Goal: Information Seeking & Learning: Learn about a topic

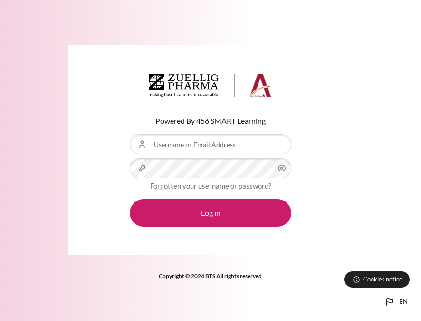
type input "[EMAIL_ADDRESS][DOMAIN_NAME]"
click at [173, 179] on form "Username or Email Address btaphuong@zuelligpharma.com Password Forgotten your u…" at bounding box center [211, 180] width 162 height 92
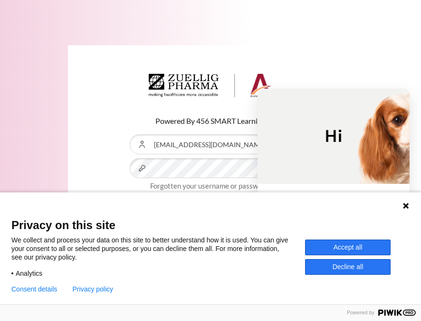
click at [362, 245] on button "Accept all" at bounding box center [348, 247] width 86 height 16
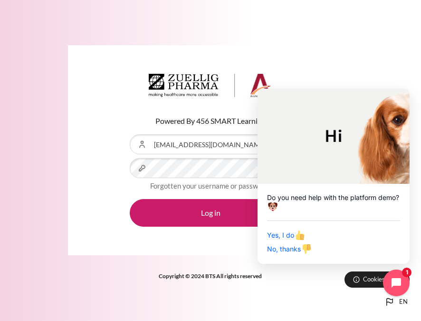
click at [209, 265] on div "Powered By 456 SMART Learning Username or Email Address btaphuong@zuelligpharma…" at bounding box center [210, 150] width 421 height 239
click at [297, 249] on span "No, thanks" at bounding box center [289, 248] width 45 height 8
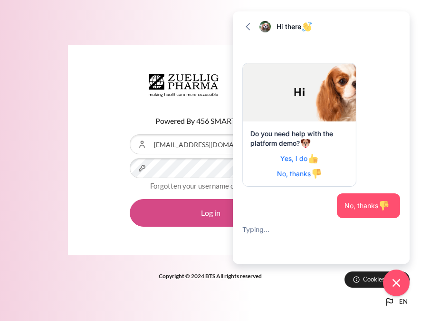
click at [204, 217] on button "Log in" at bounding box center [211, 213] width 162 height 28
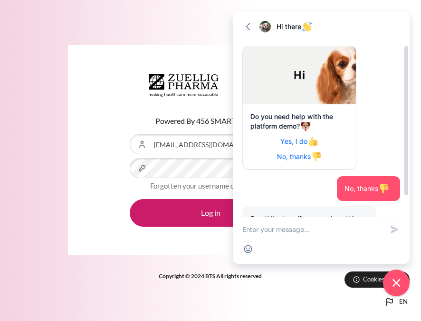
scroll to position [8, 0]
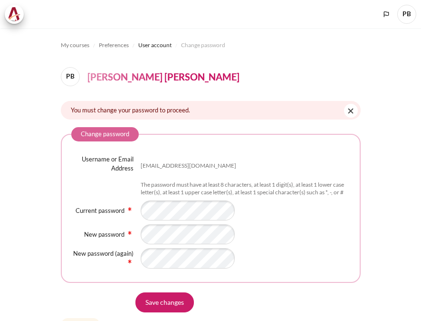
scroll to position [48, 0]
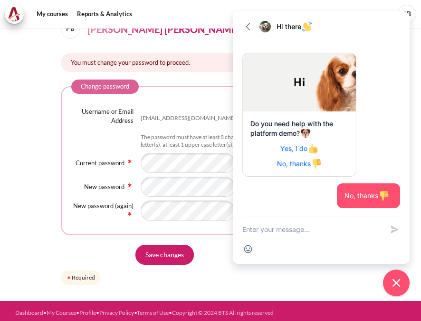
click at [156, 207] on div "Username or Email Address btaphuong@zuelligpharma.com The password must have at…" at bounding box center [210, 164] width 279 height 114
click at [175, 260] on input "Save changes" at bounding box center [165, 254] width 59 height 20
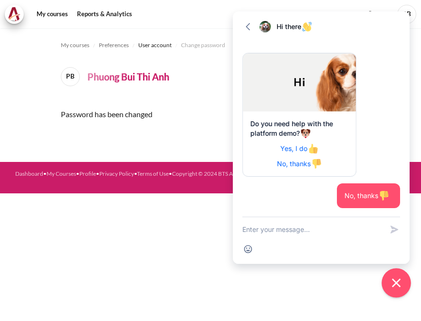
click at [401, 292] on button "Close chat widget" at bounding box center [396, 282] width 29 height 29
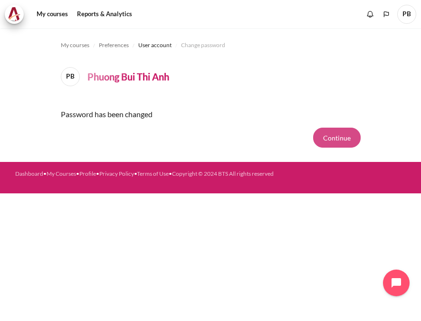
click at [334, 135] on button "Continue" at bounding box center [337, 137] width 48 height 20
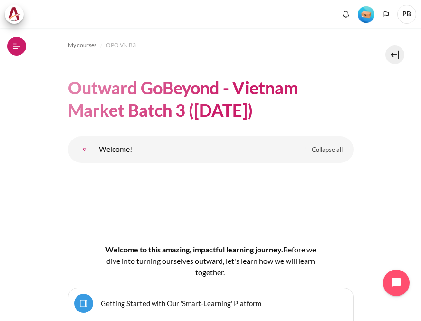
click at [17, 44] on icon at bounding box center [16, 46] width 9 height 9
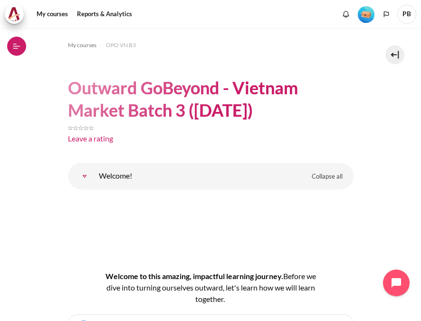
click at [17, 44] on icon at bounding box center [16, 46] width 9 height 9
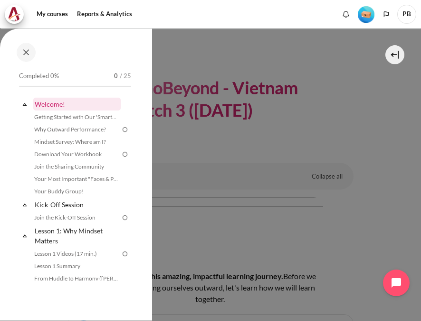
click at [58, 104] on link "Welcome!" at bounding box center [77, 104] width 88 height 13
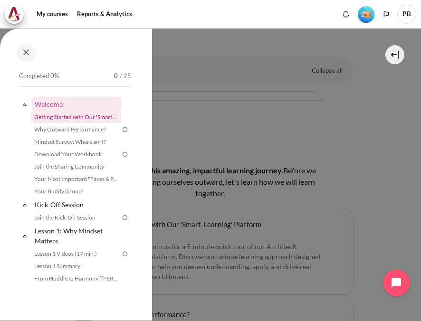
click at [65, 120] on link "Getting Started with Our 'Smart-Learning' Platform" at bounding box center [75, 116] width 89 height 11
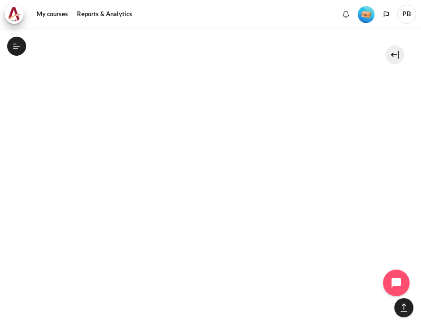
scroll to position [1435, 0]
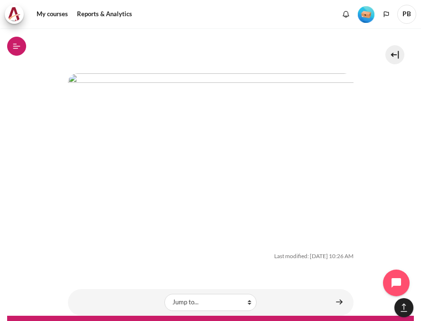
click at [17, 45] on icon at bounding box center [16, 46] width 9 height 9
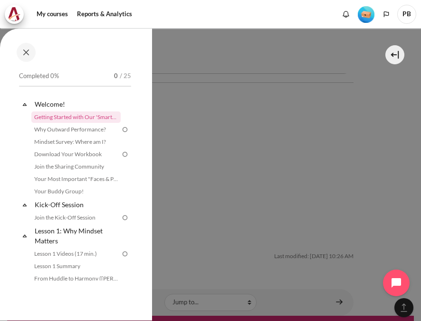
click at [17, 45] on div at bounding box center [76, 52] width 124 height 19
click at [63, 129] on link "Why Outward Performance?" at bounding box center [75, 129] width 89 height 11
